Goal: Browse casually

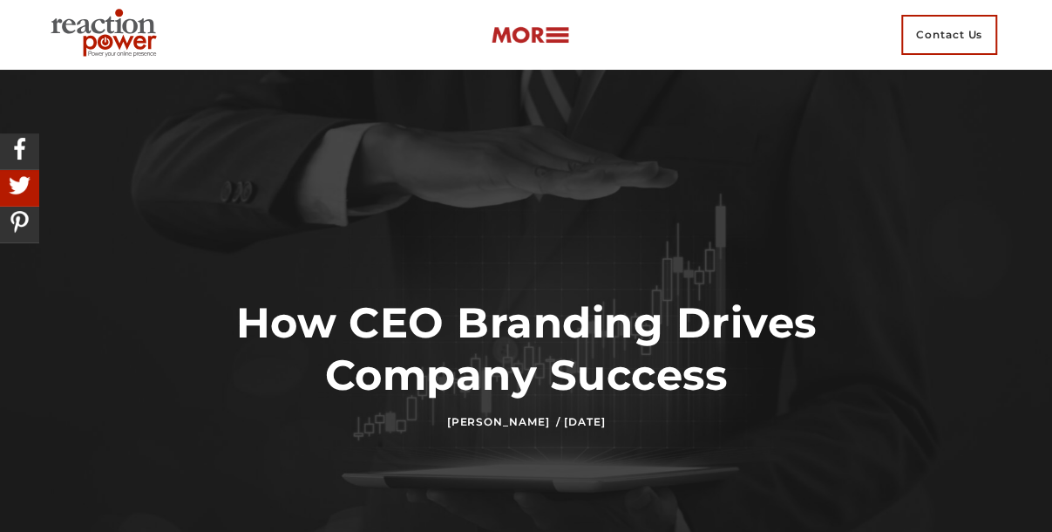
click at [987, 160] on div at bounding box center [526, 364] width 1052 height 588
click at [105, 14] on img at bounding box center [107, 34] width 126 height 63
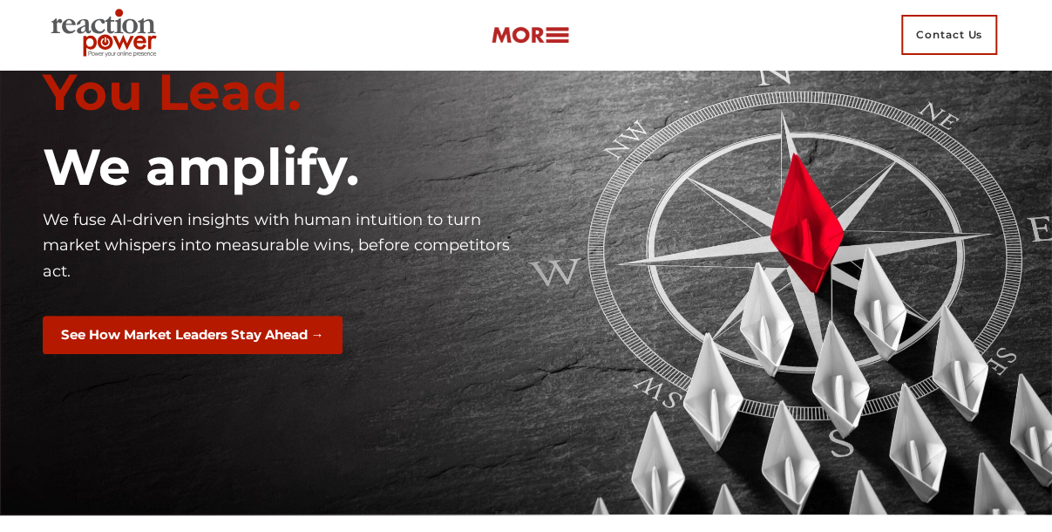
scroll to position [151, 0]
